Goal: Transaction & Acquisition: Purchase product/service

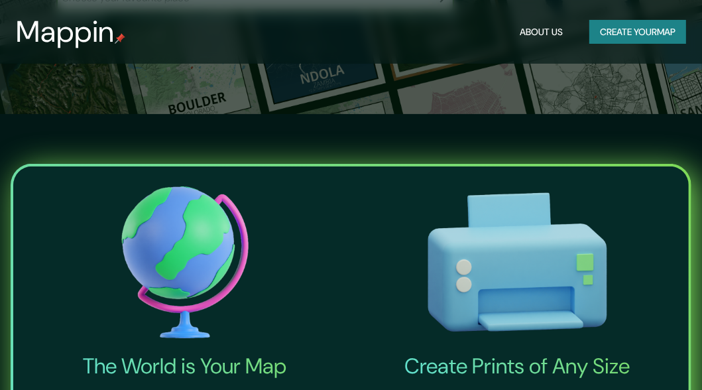
scroll to position [218, 0]
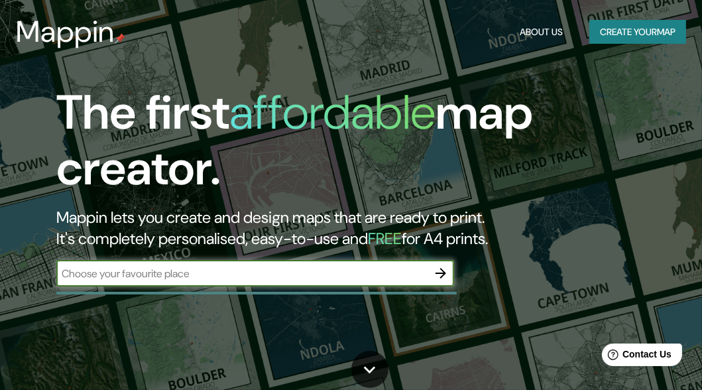
click at [203, 274] on input "text" at bounding box center [241, 273] width 371 height 15
click at [112, 274] on input "cochbamaba" at bounding box center [241, 273] width 371 height 15
click at [84, 269] on input "cochbamba" at bounding box center [241, 273] width 371 height 15
type input "cocbamba"
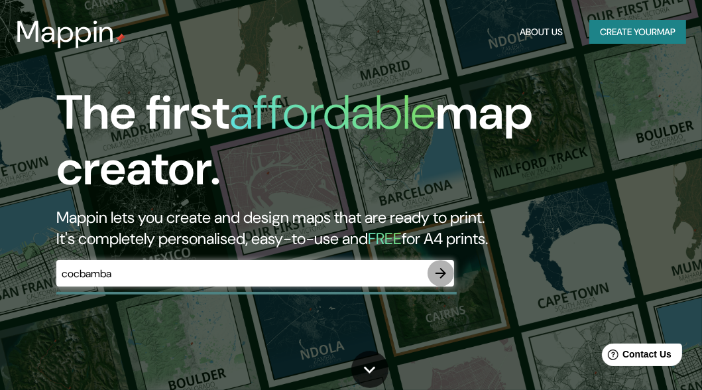
click at [442, 276] on icon "button" at bounding box center [440, 273] width 11 height 11
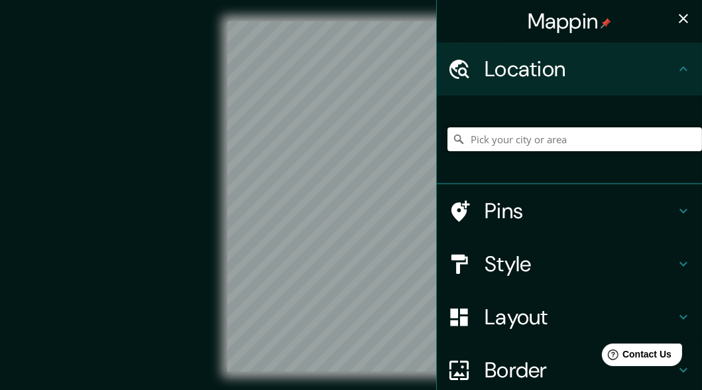
click at [575, 145] on input "Pick your city or area" at bounding box center [574, 139] width 254 height 24
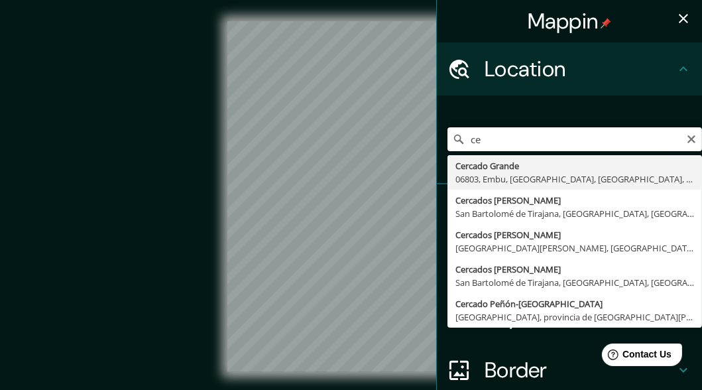
type input "c"
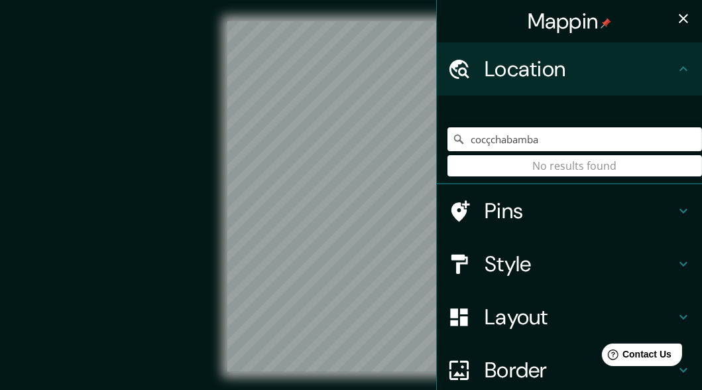
click at [479, 137] on input "cocçchabamba" at bounding box center [574, 139] width 254 height 24
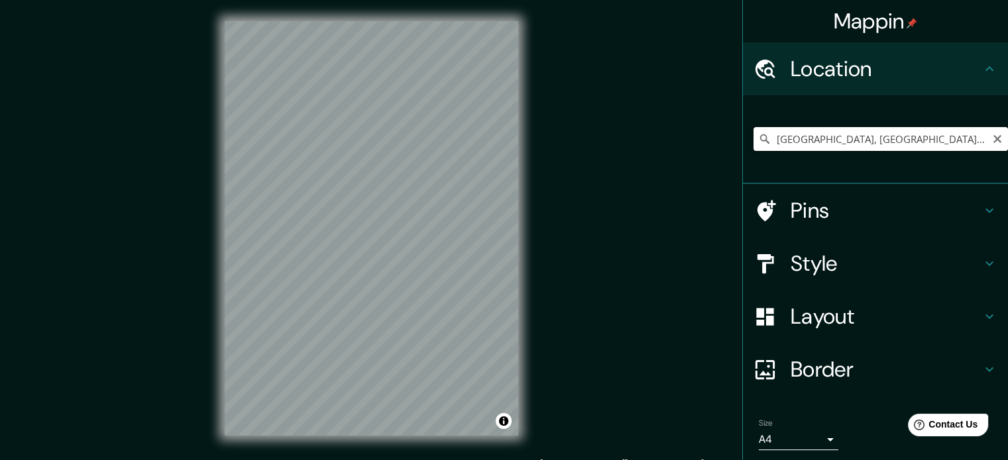
click at [711, 144] on input "[GEOGRAPHIC_DATA], [GEOGRAPHIC_DATA], [GEOGRAPHIC_DATA]" at bounding box center [880, 139] width 254 height 24
click at [711, 138] on input "[GEOGRAPHIC_DATA], [GEOGRAPHIC_DATA], [GEOGRAPHIC_DATA]" at bounding box center [880, 139] width 254 height 24
drag, startPoint x: 832, startPoint y: 137, endPoint x: 1017, endPoint y: 138, distance: 184.8
click at [711, 138] on html "Mappin Location [GEOGRAPHIC_DATA], [GEOGRAPHIC_DATA], [GEOGRAPHIC_DATA] Pins St…" at bounding box center [504, 230] width 1008 height 460
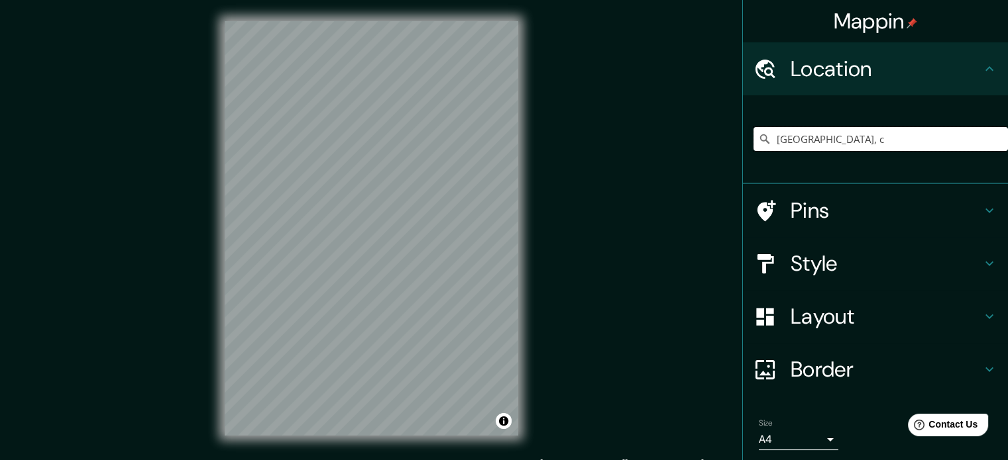
scroll to position [0, 0]
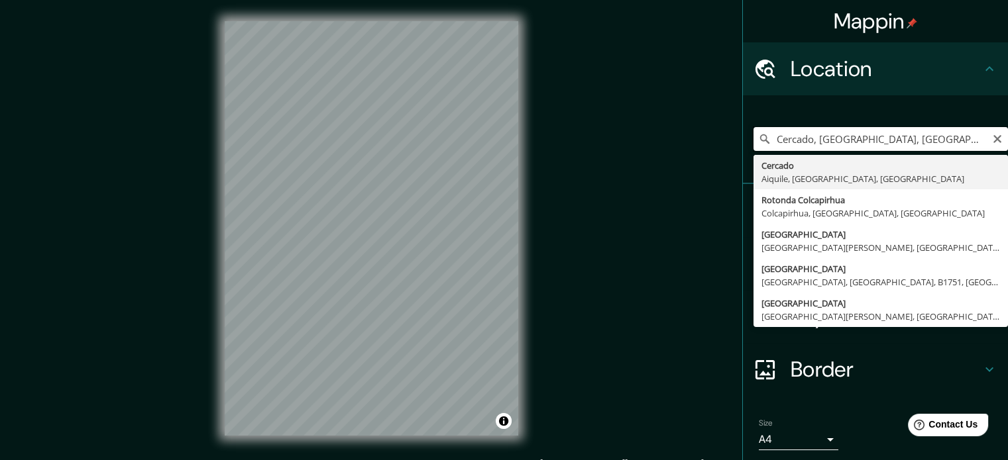
click at [711, 139] on input "Cercado, [GEOGRAPHIC_DATA], [GEOGRAPHIC_DATA], [GEOGRAPHIC_DATA]" at bounding box center [880, 139] width 254 height 24
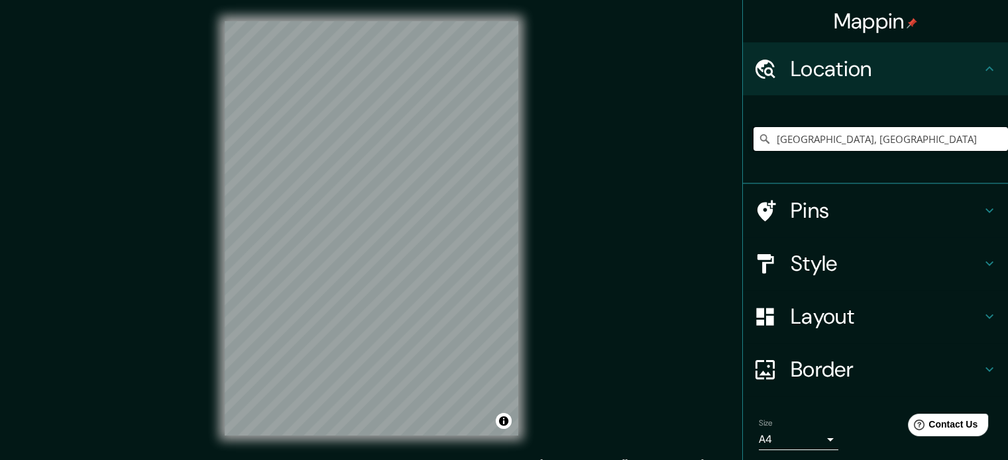
drag, startPoint x: 951, startPoint y: 137, endPoint x: 630, endPoint y: 156, distance: 321.8
click at [630, 156] on div "Mappin Location [GEOGRAPHIC_DATA], [GEOGRAPHIC_DATA] Pins Style Layout Border C…" at bounding box center [504, 239] width 1008 height 478
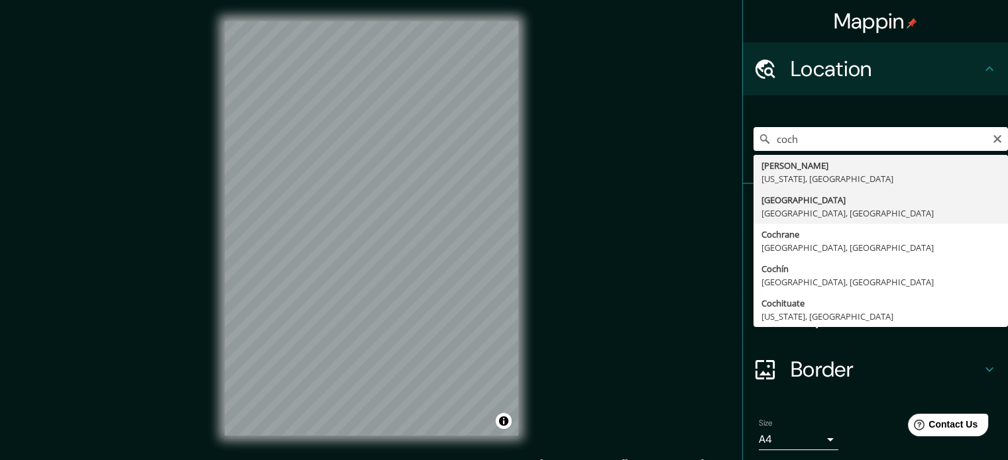
type input "[GEOGRAPHIC_DATA], [GEOGRAPHIC_DATA], [GEOGRAPHIC_DATA]"
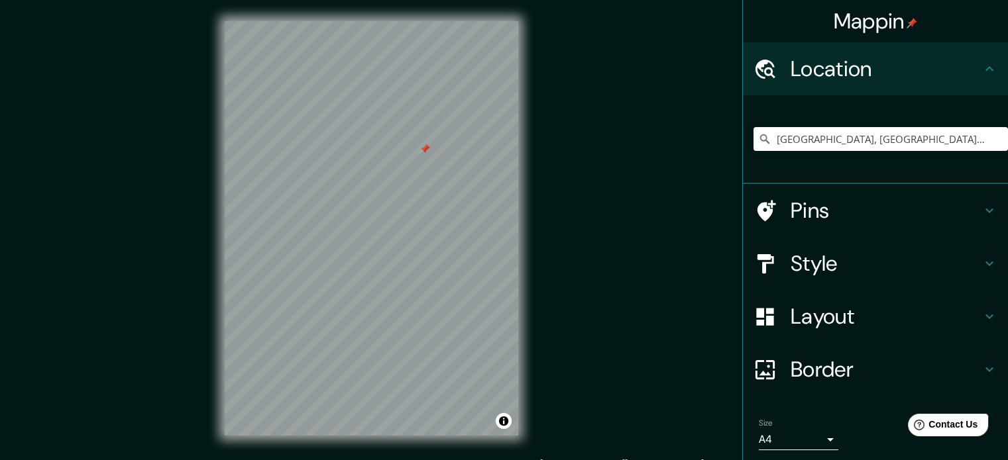
click at [424, 146] on div at bounding box center [424, 149] width 11 height 11
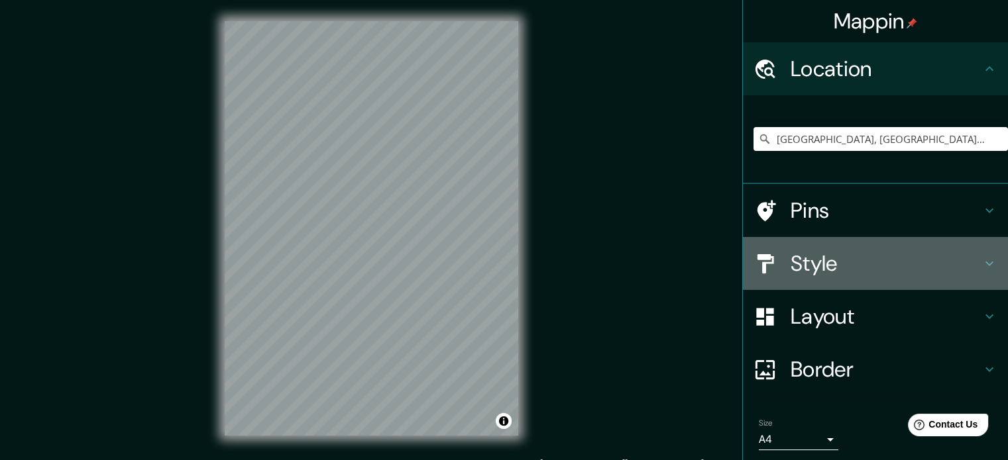
click at [711, 254] on h4 "Style" at bounding box center [885, 263] width 191 height 26
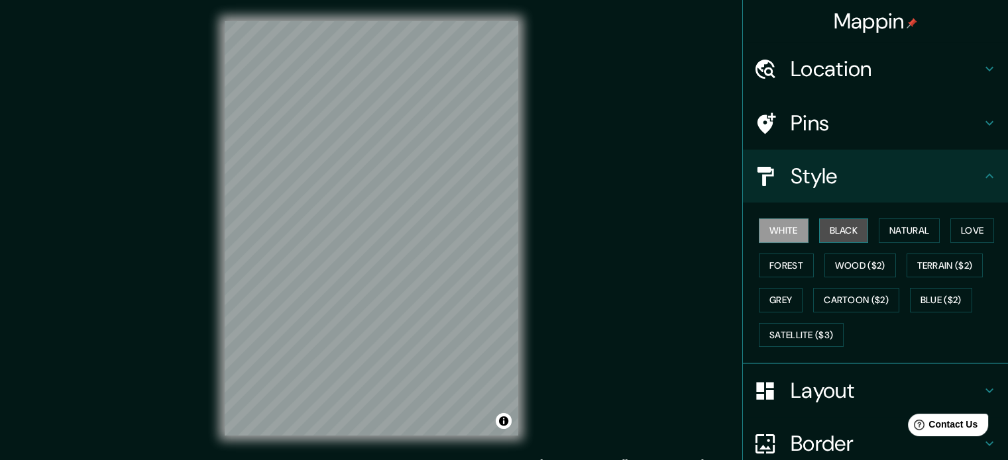
click at [711, 236] on button "Black" at bounding box center [844, 231] width 50 height 25
click at [711, 266] on button "Forest" at bounding box center [786, 266] width 55 height 25
